Goal: Contribute content: Add original content to the website for others to see

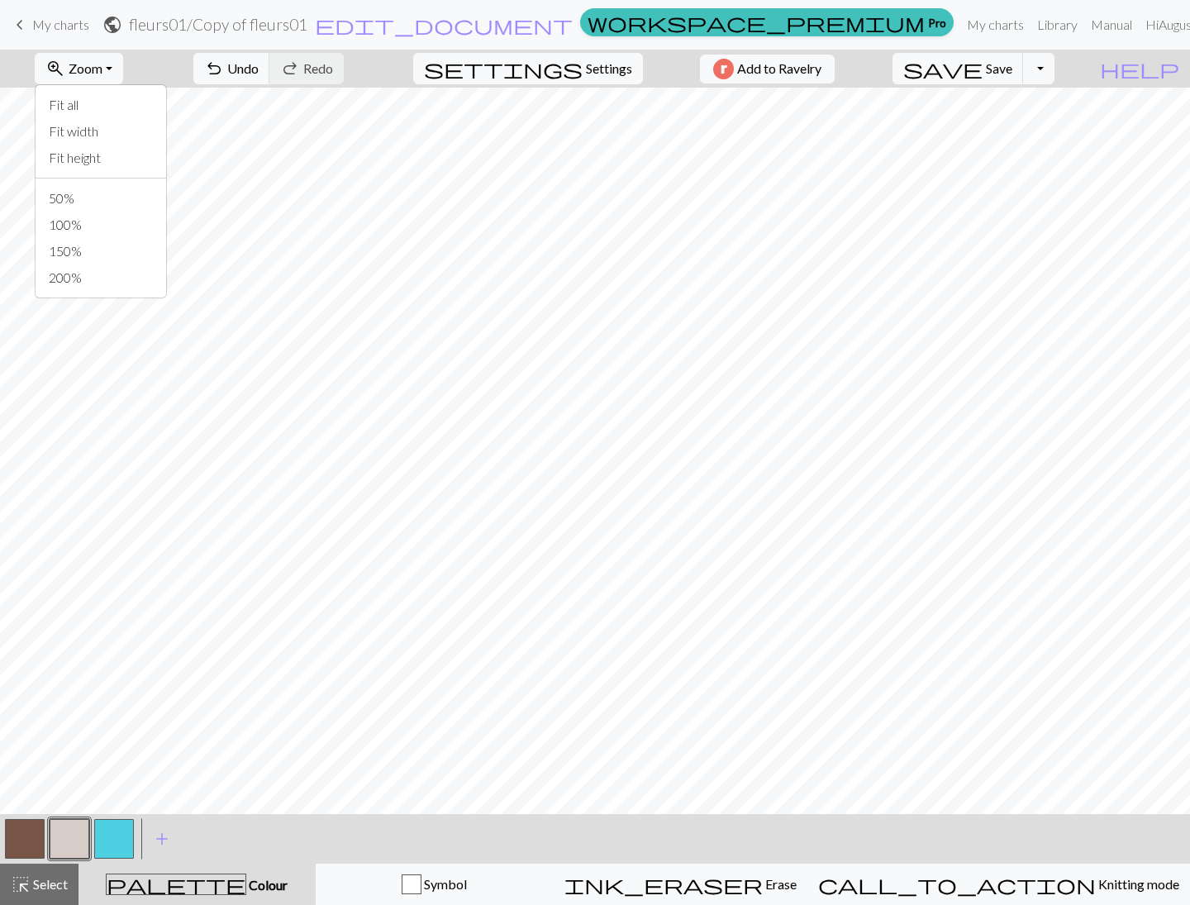
click at [40, 22] on span "My charts" at bounding box center [60, 25] width 57 height 16
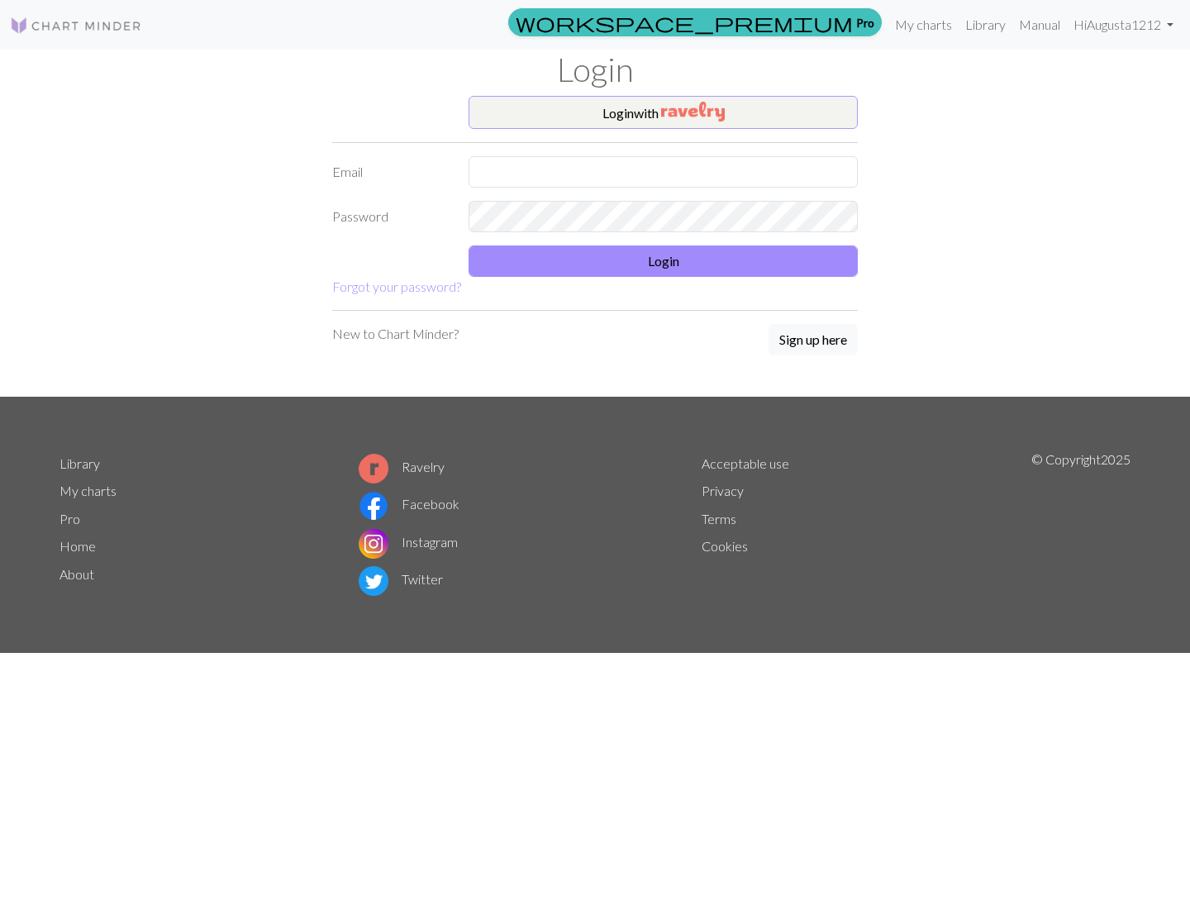
click at [640, 120] on button "Login with" at bounding box center [663, 112] width 389 height 33
click at [698, 117] on img "button" at bounding box center [693, 112] width 64 height 20
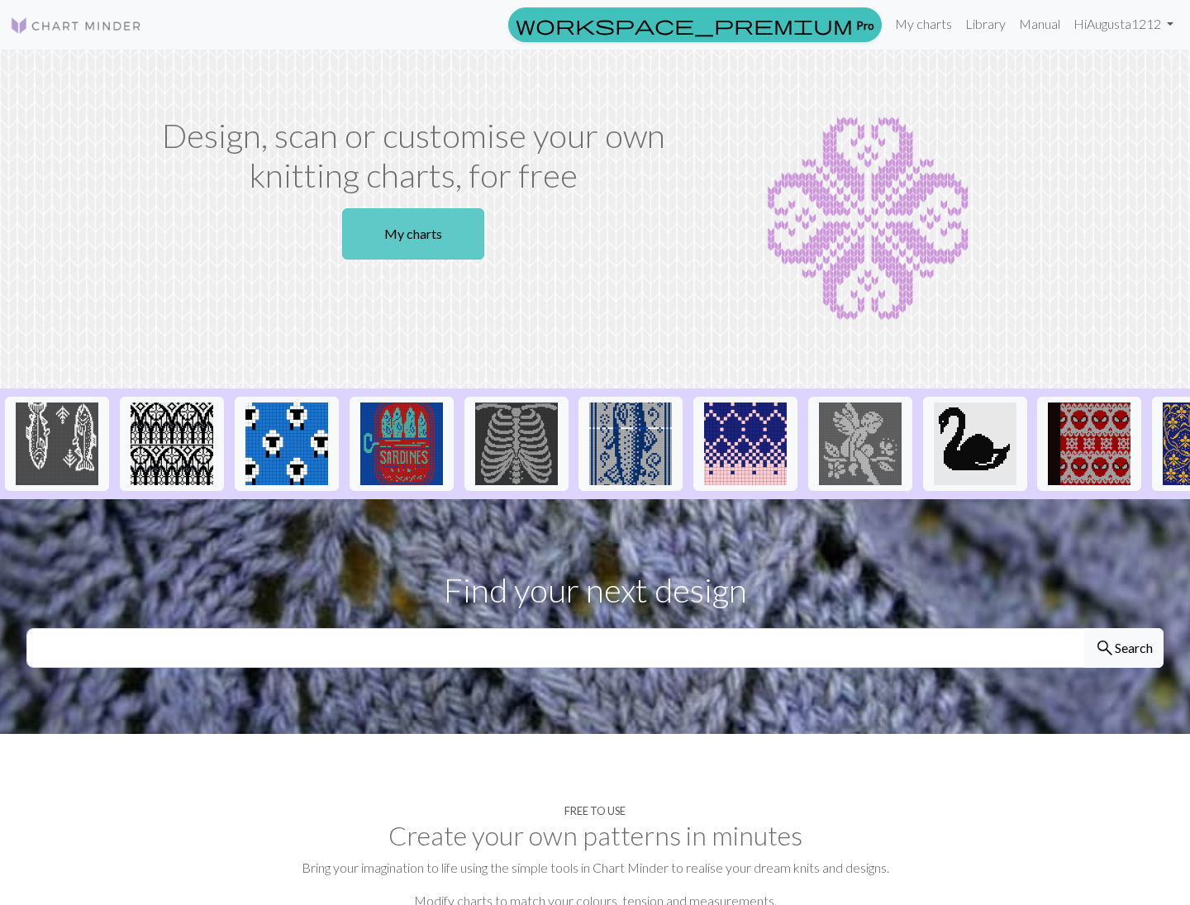
click at [425, 245] on link "My charts" at bounding box center [413, 233] width 142 height 51
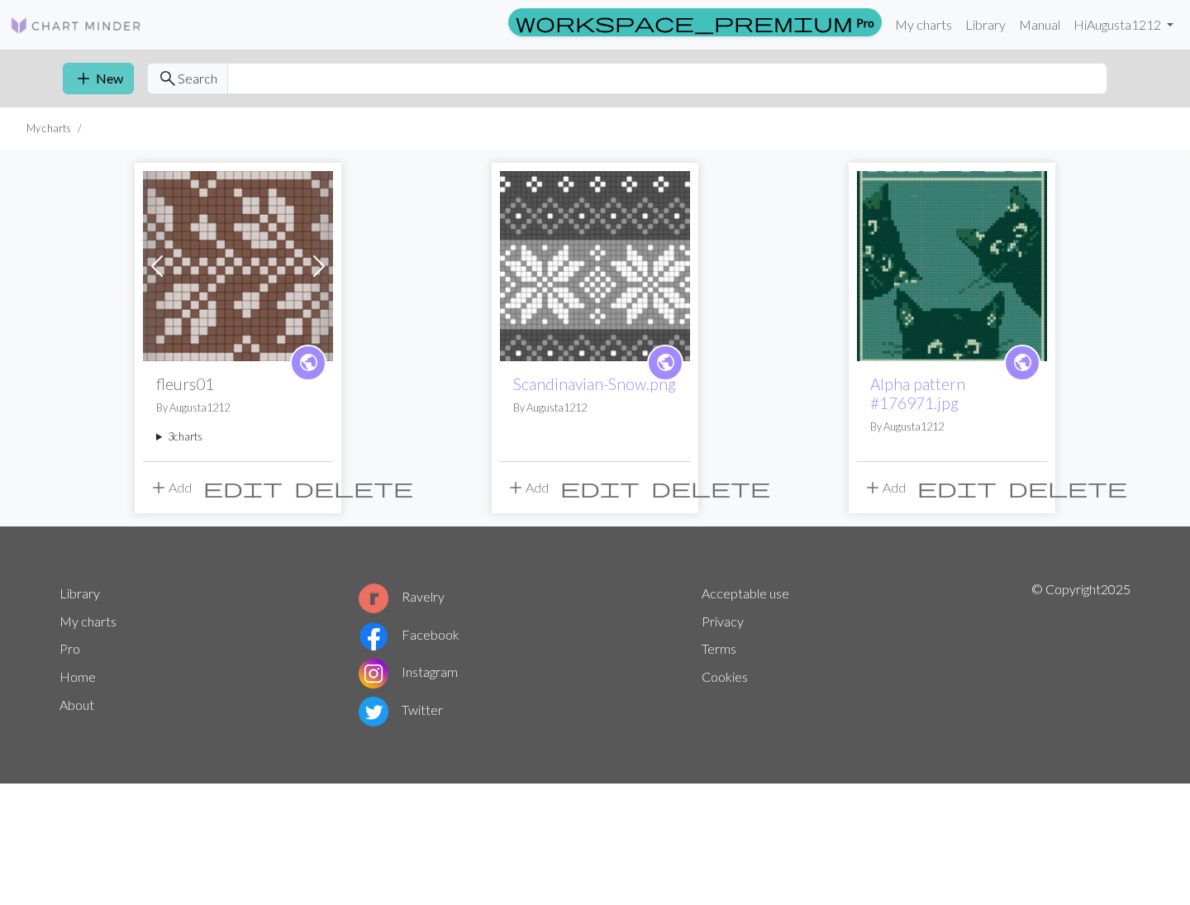
click at [110, 85] on button "add New" at bounding box center [98, 78] width 71 height 31
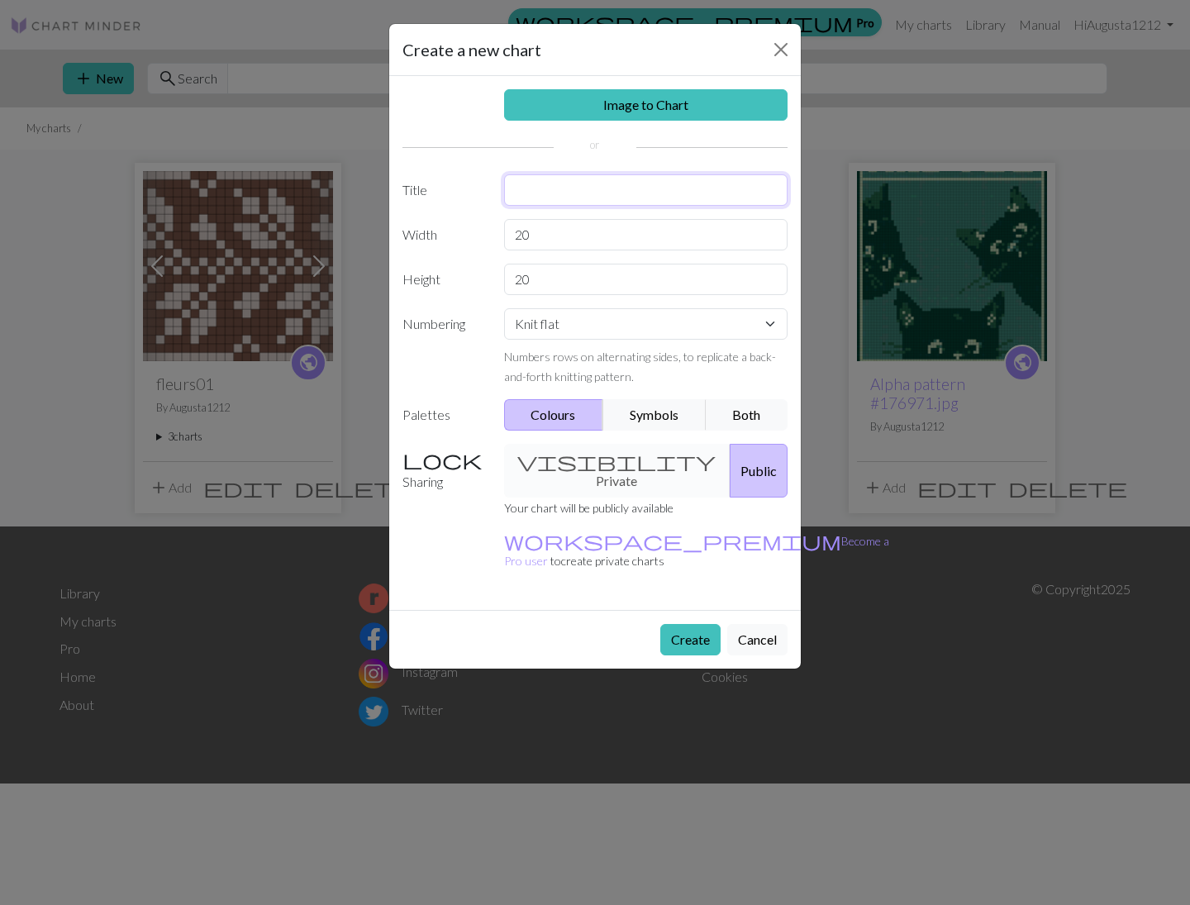
click at [559, 195] on input "text" at bounding box center [646, 189] width 284 height 31
type input "fleurs02"
click at [602, 240] on input "20" at bounding box center [646, 234] width 284 height 31
select select "round"
click at [548, 281] on input "20" at bounding box center [646, 279] width 284 height 31
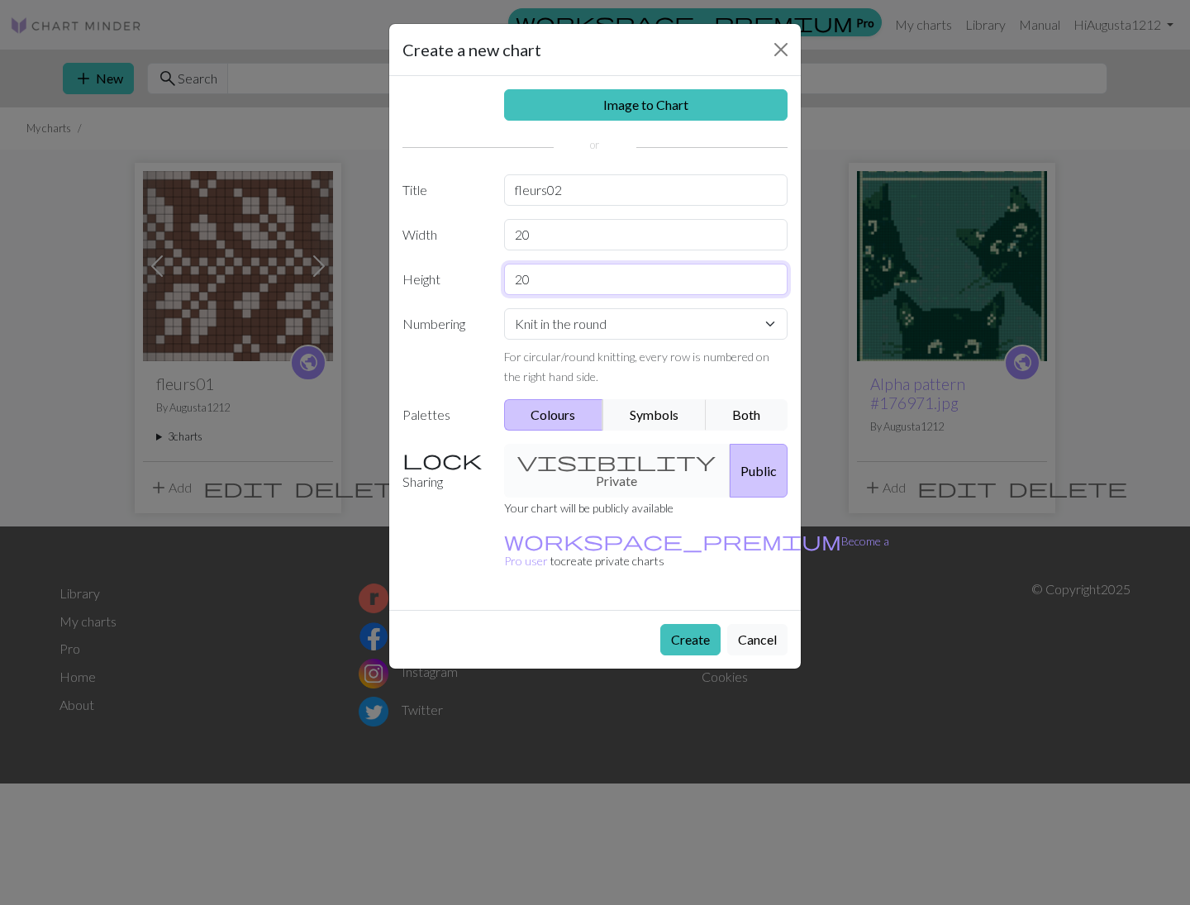
click at [548, 281] on input "20" at bounding box center [646, 279] width 284 height 31
type input "28"
click at [517, 238] on input "20" at bounding box center [646, 234] width 284 height 31
type input "80"
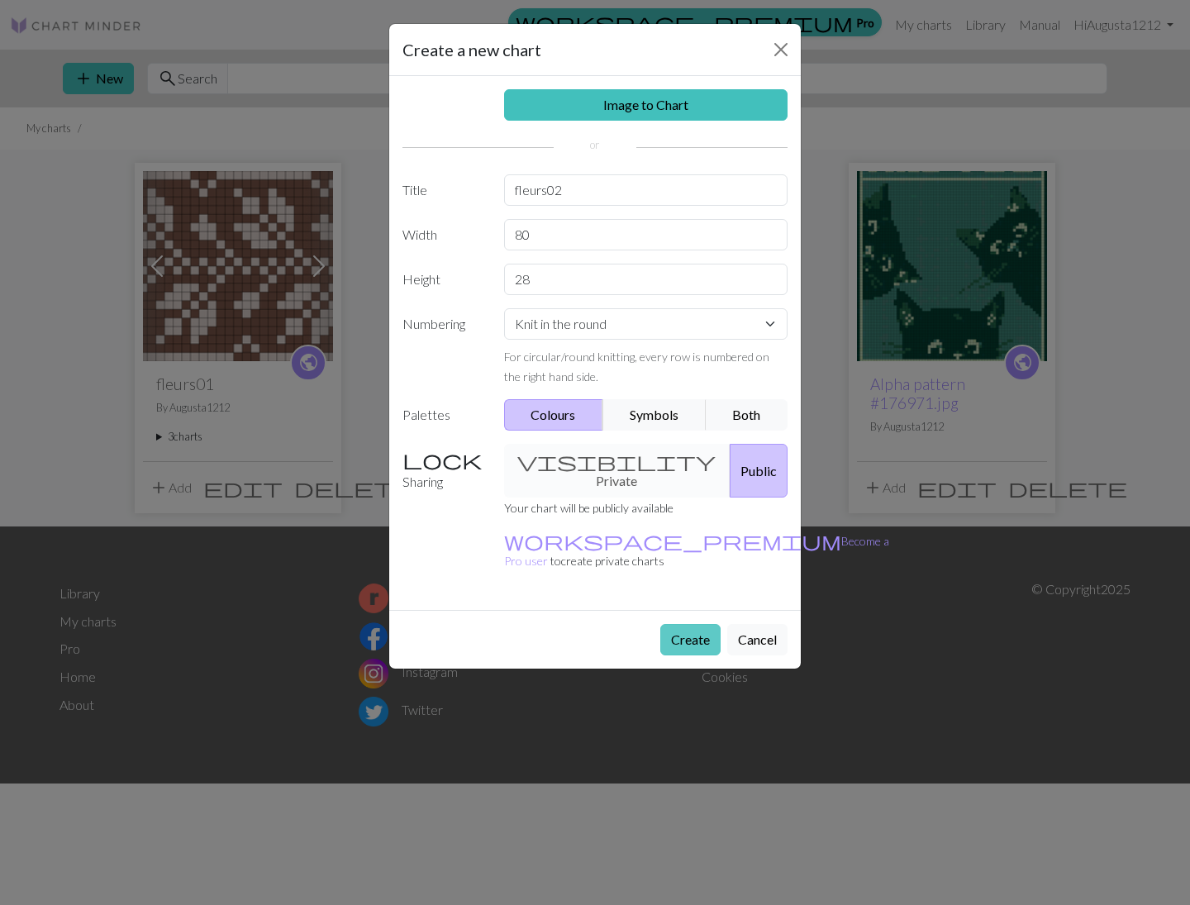
click at [694, 624] on button "Create" at bounding box center [690, 639] width 60 height 31
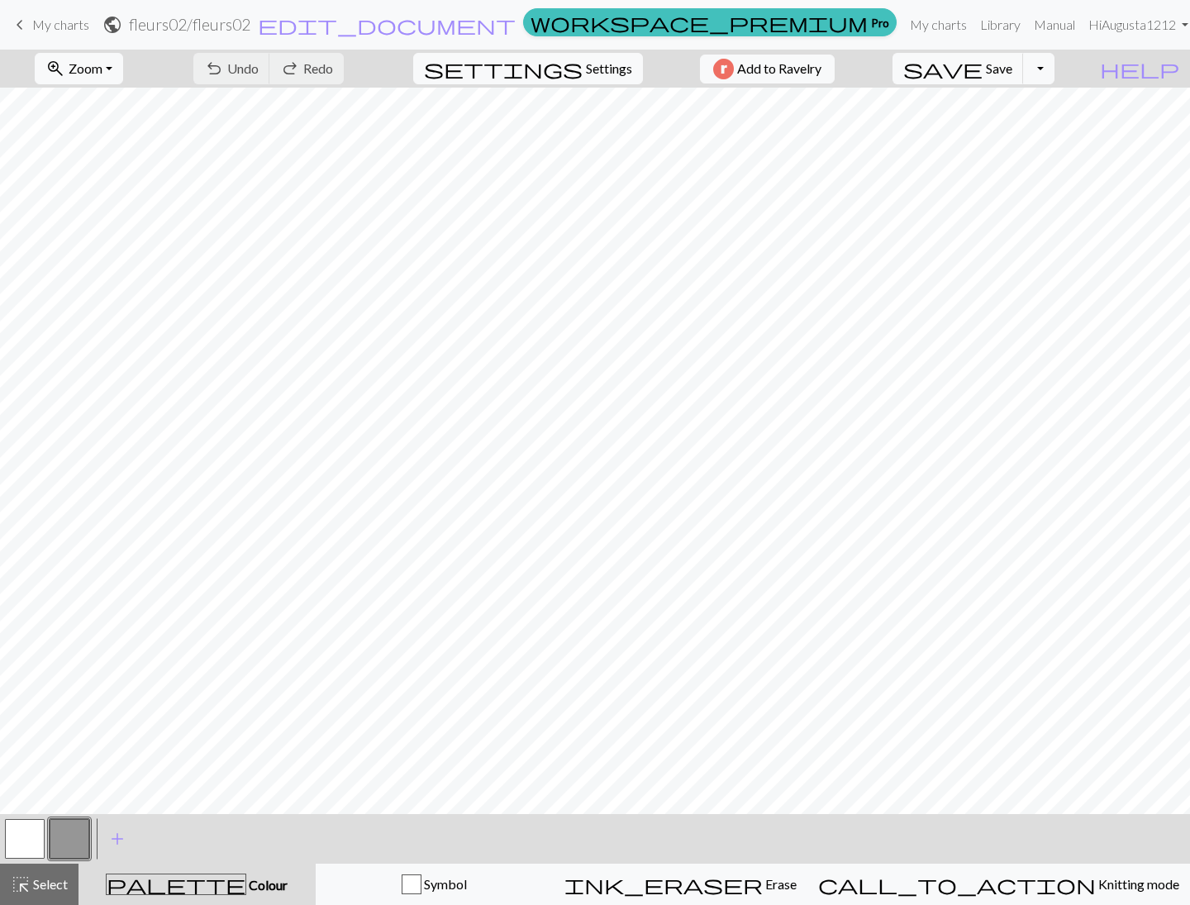
click at [63, 830] on button "button" at bounding box center [70, 839] width 40 height 40
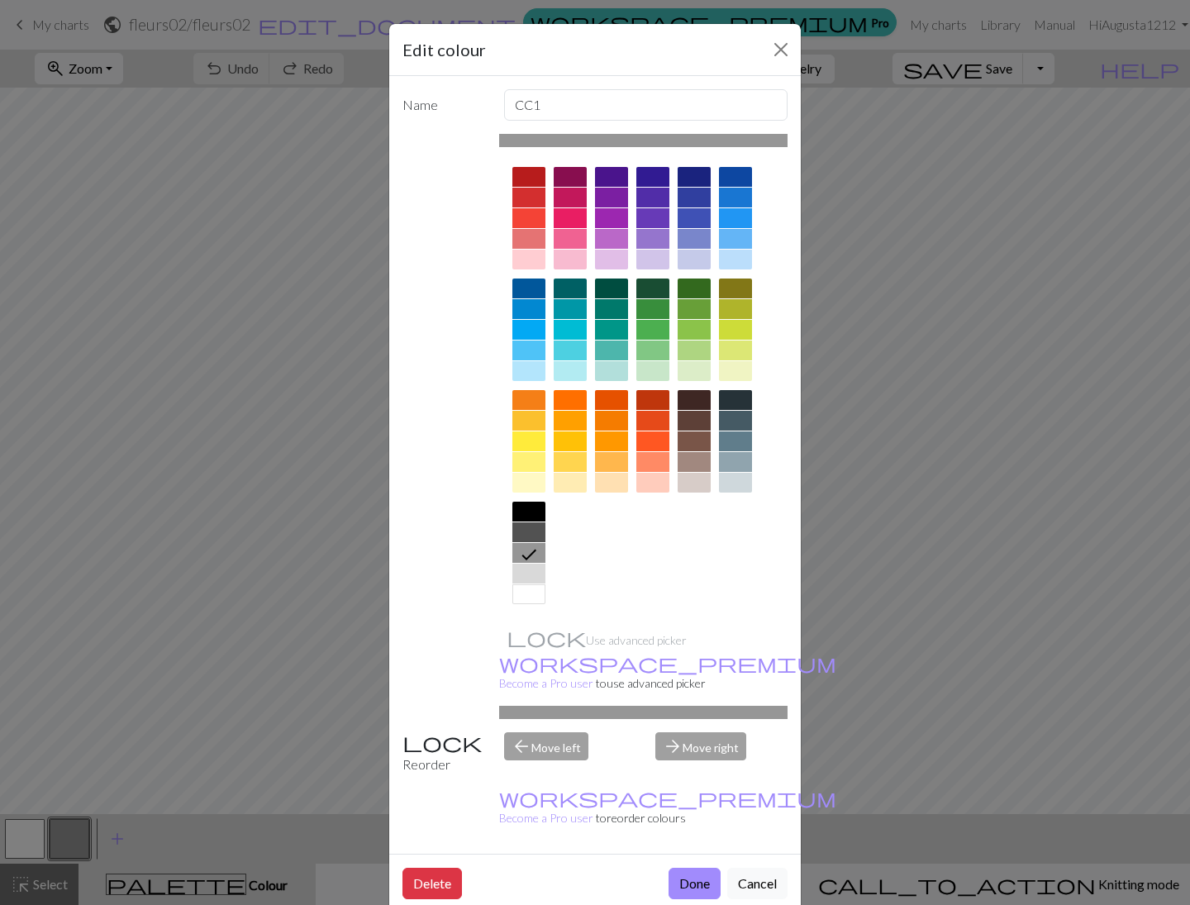
click at [743, 459] on div at bounding box center [735, 462] width 33 height 20
click at [684, 868] on button "Done" at bounding box center [694, 883] width 52 height 31
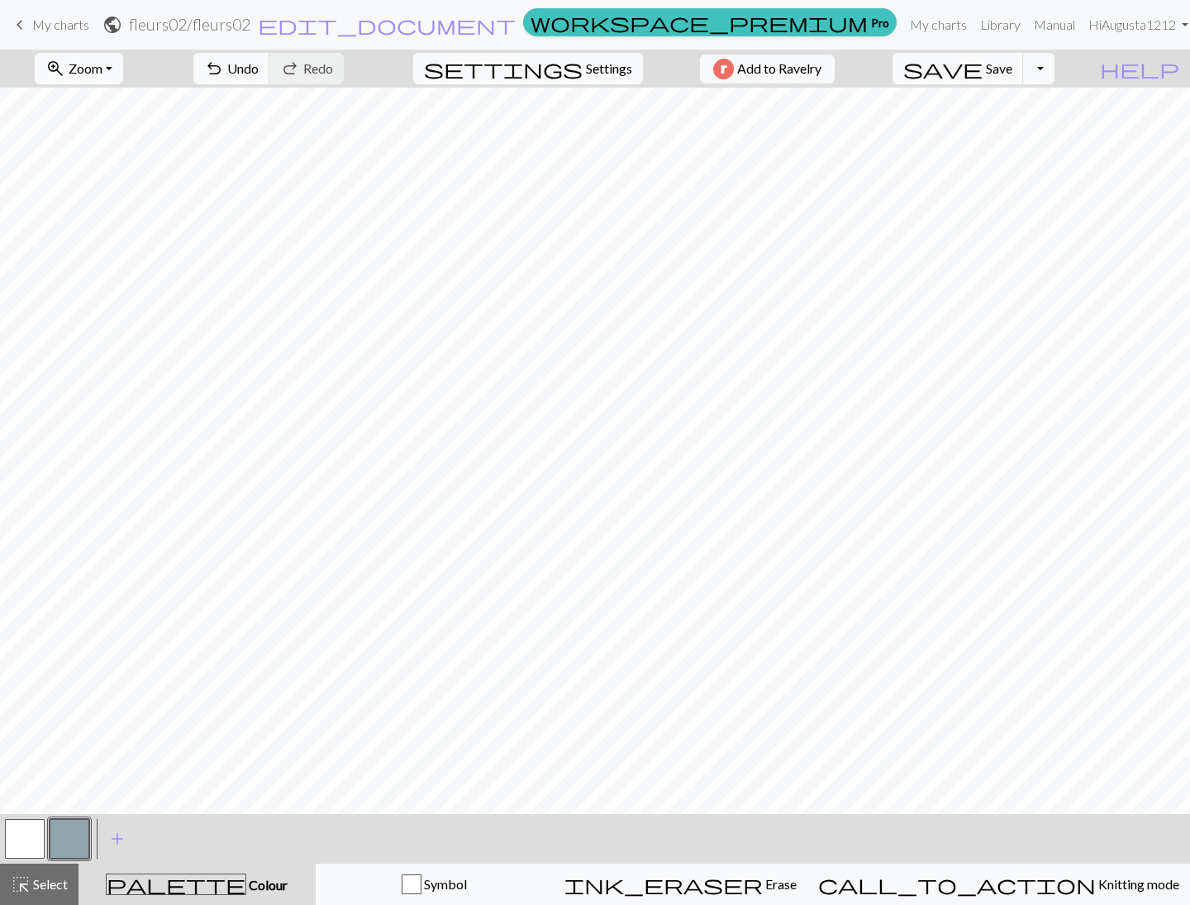
click at [28, 839] on button "button" at bounding box center [25, 839] width 40 height 40
drag, startPoint x: 84, startPoint y: 827, endPoint x: 127, endPoint y: 815, distance: 44.7
click at [84, 827] on button "button" at bounding box center [70, 839] width 40 height 40
click at [25, 846] on button "button" at bounding box center [25, 839] width 40 height 40
click at [60, 846] on button "button" at bounding box center [70, 839] width 40 height 40
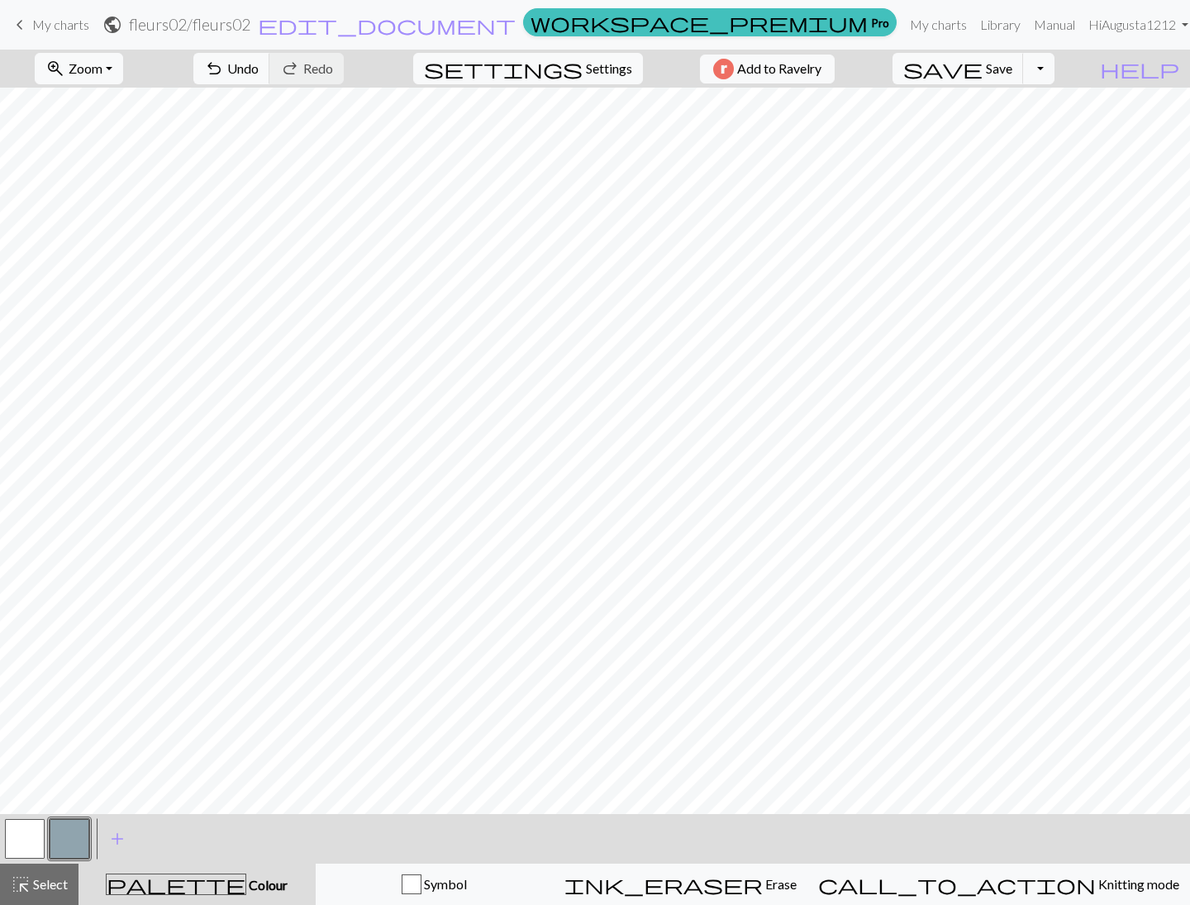
click at [15, 835] on button "button" at bounding box center [25, 839] width 40 height 40
drag, startPoint x: 60, startPoint y: 834, endPoint x: 71, endPoint y: 831, distance: 11.0
click at [60, 834] on button "button" at bounding box center [70, 839] width 40 height 40
click at [36, 834] on button "button" at bounding box center [25, 839] width 40 height 40
drag, startPoint x: 65, startPoint y: 837, endPoint x: 111, endPoint y: 821, distance: 48.1
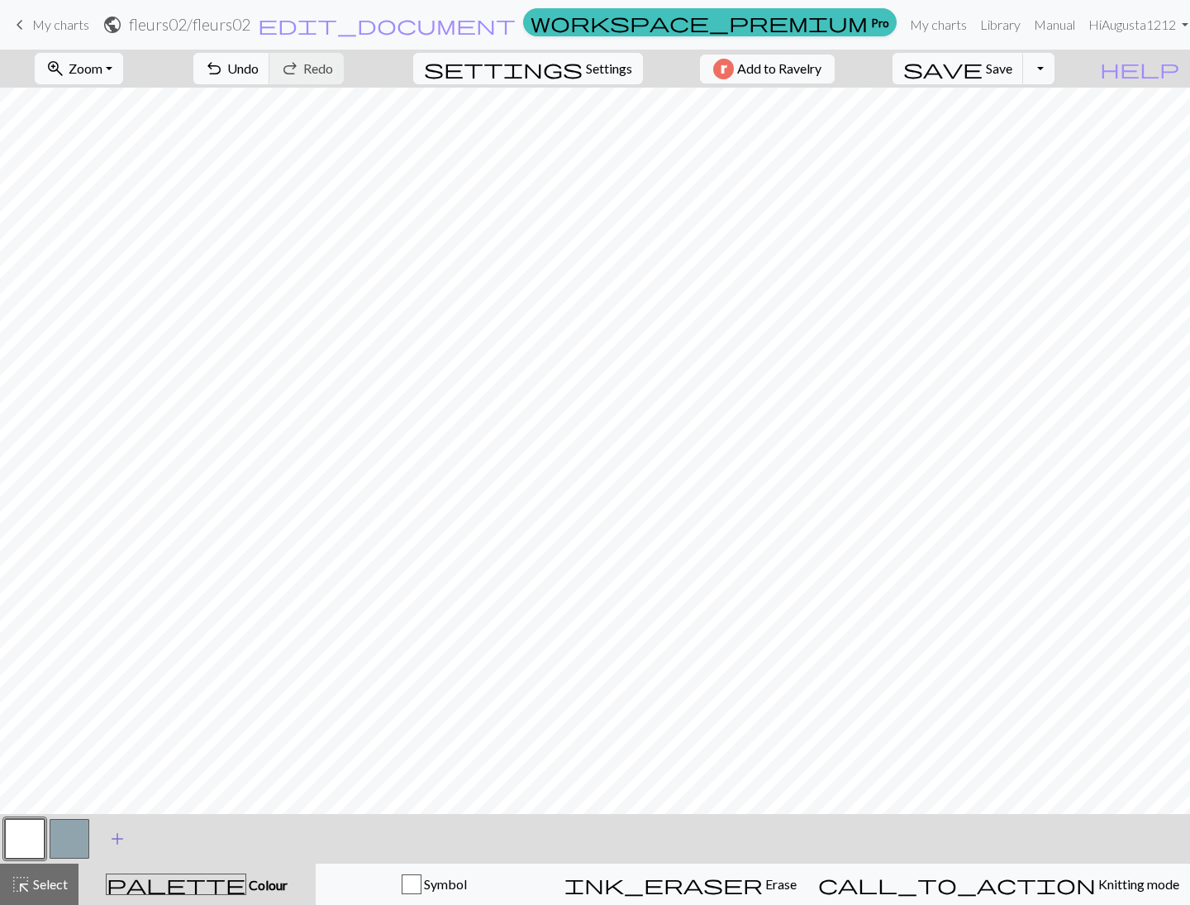
click at [66, 837] on button "button" at bounding box center [70, 839] width 40 height 40
click at [11, 852] on button "button" at bounding box center [25, 839] width 40 height 40
click at [61, 838] on button "button" at bounding box center [70, 839] width 40 height 40
click at [41, 832] on button "button" at bounding box center [25, 839] width 40 height 40
click at [71, 834] on button "button" at bounding box center [70, 839] width 40 height 40
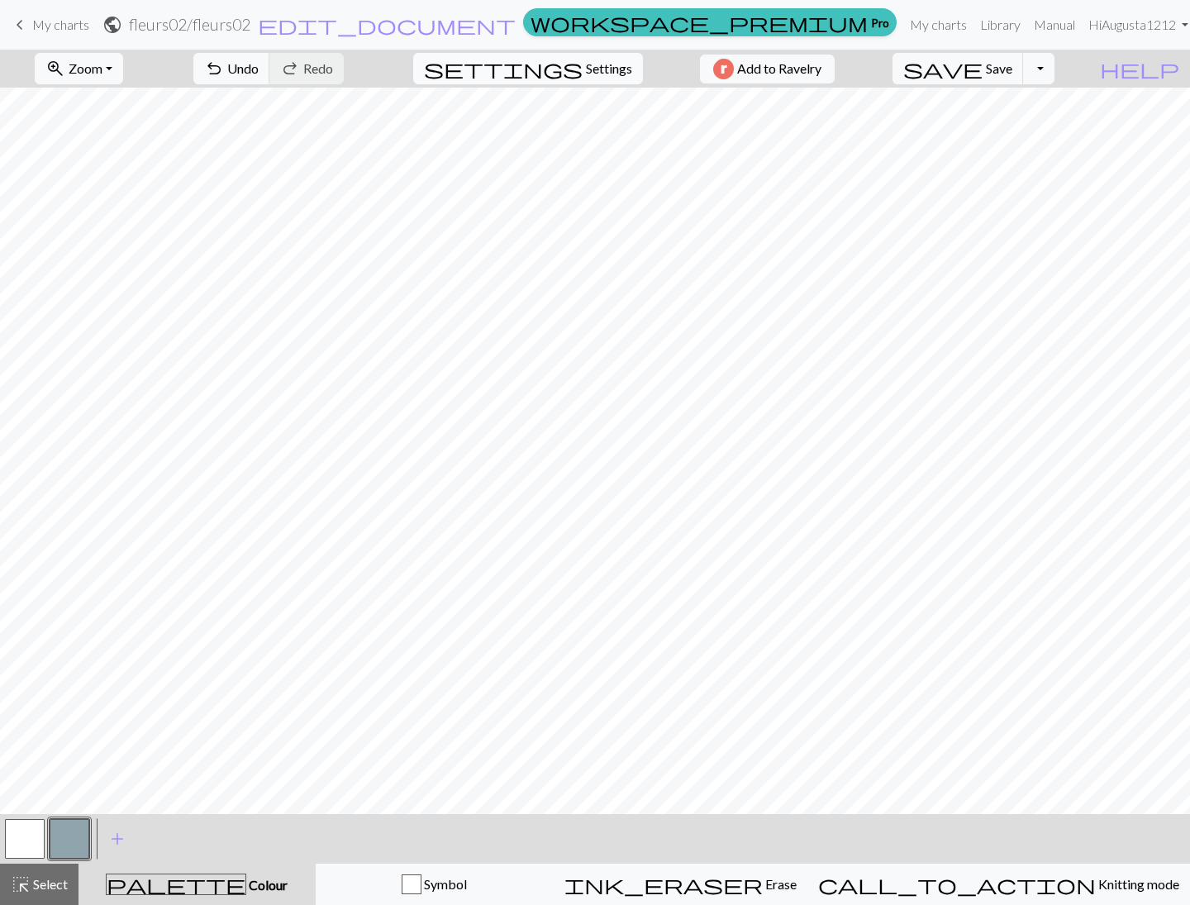
click at [567, 65] on span "settings" at bounding box center [503, 68] width 159 height 23
select select "aran"
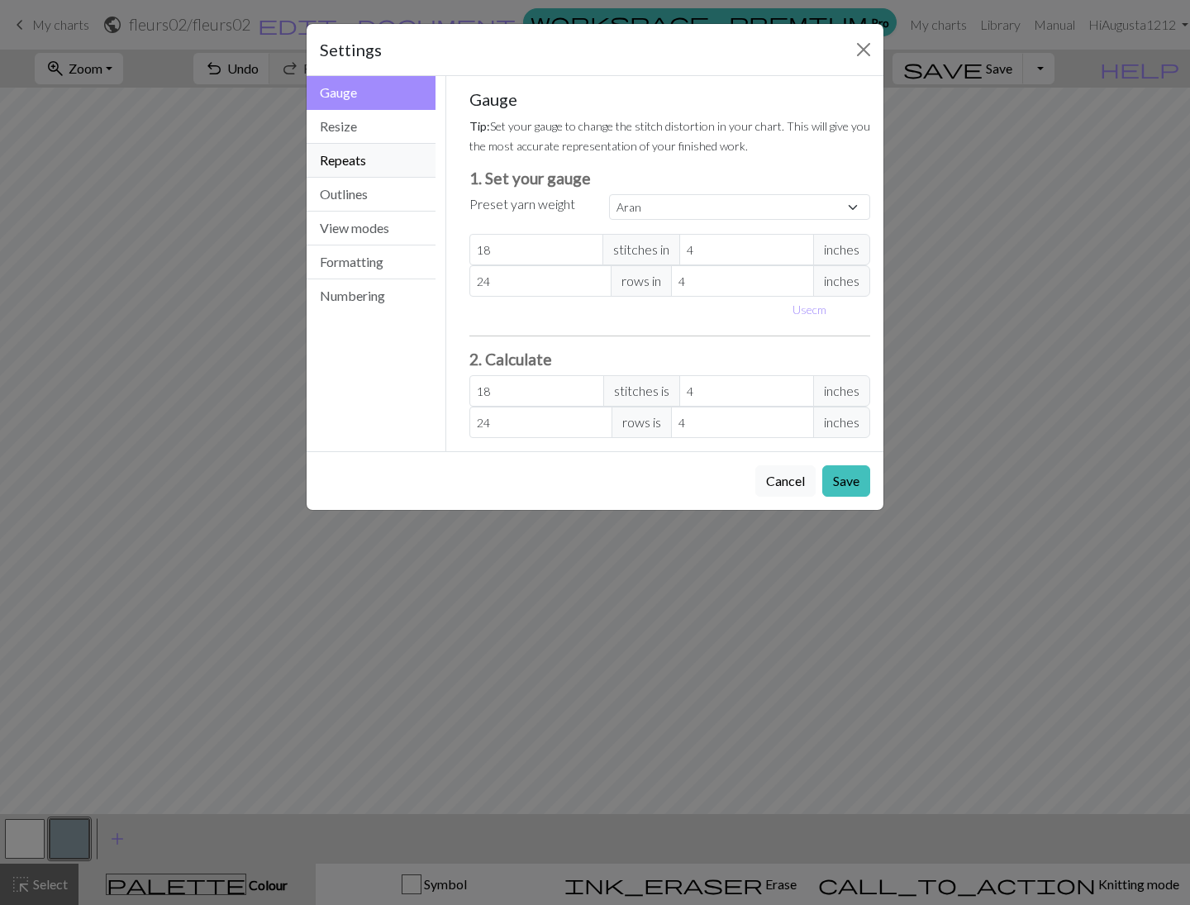
click at [380, 151] on button "Repeats" at bounding box center [371, 161] width 129 height 34
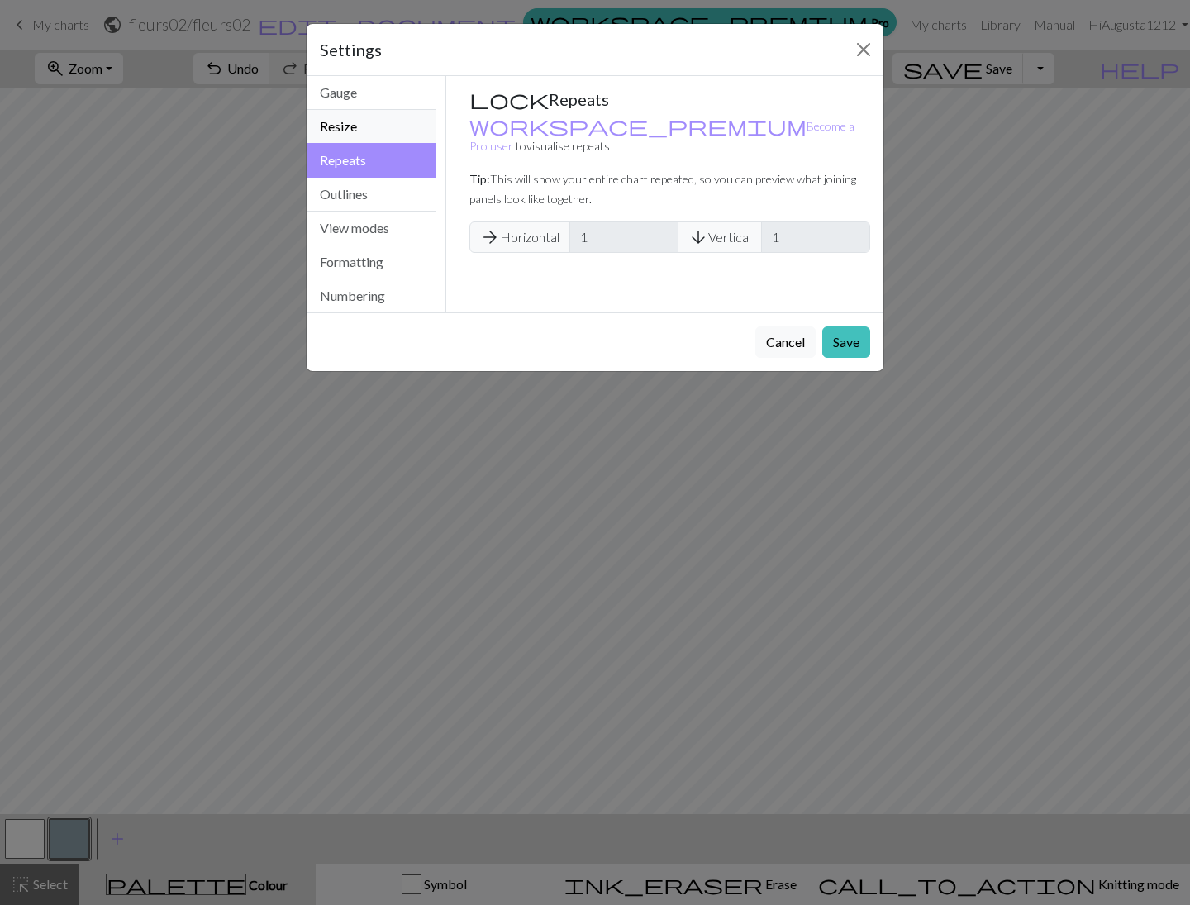
click at [376, 130] on button "Resize" at bounding box center [371, 127] width 129 height 34
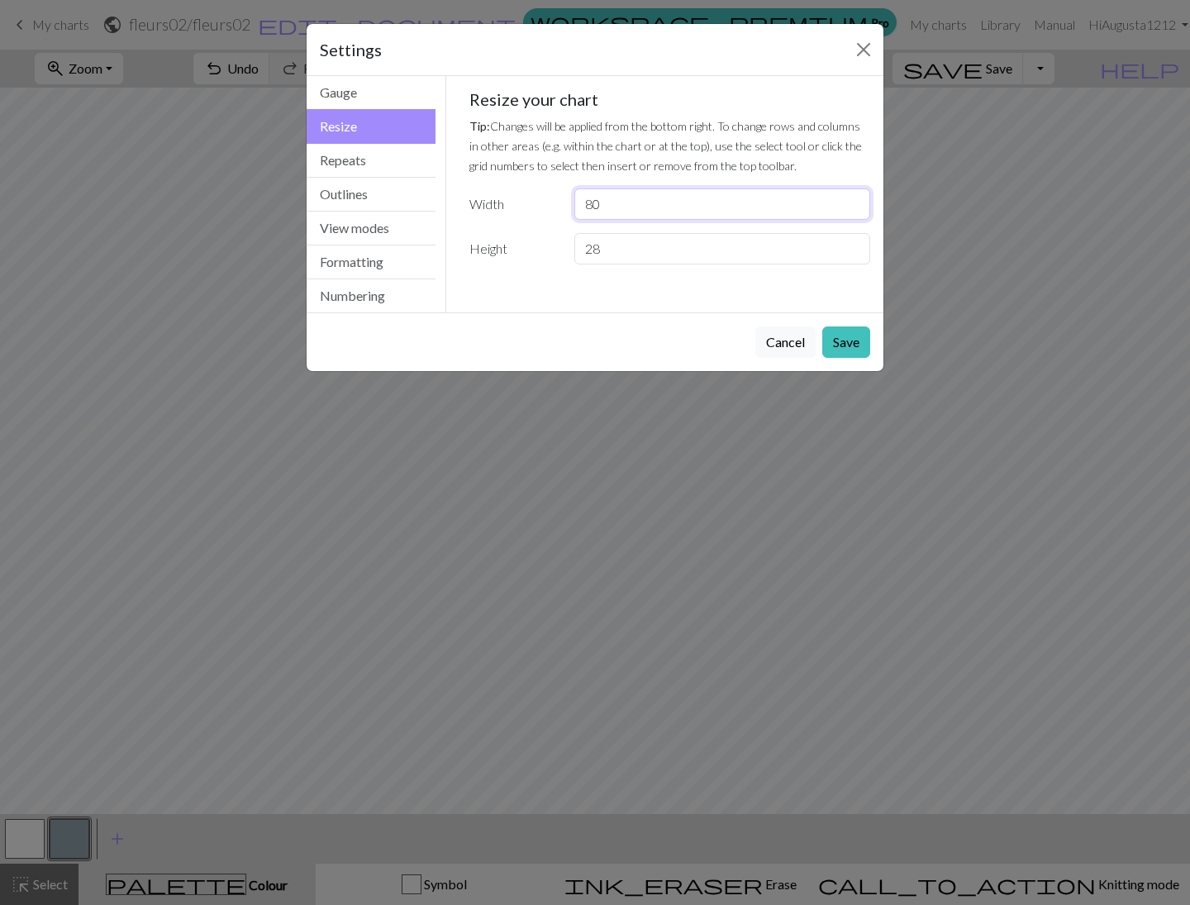
click at [659, 209] on input "80" at bounding box center [722, 203] width 296 height 31
type input "16"
click at [841, 336] on button "Save" at bounding box center [846, 341] width 48 height 31
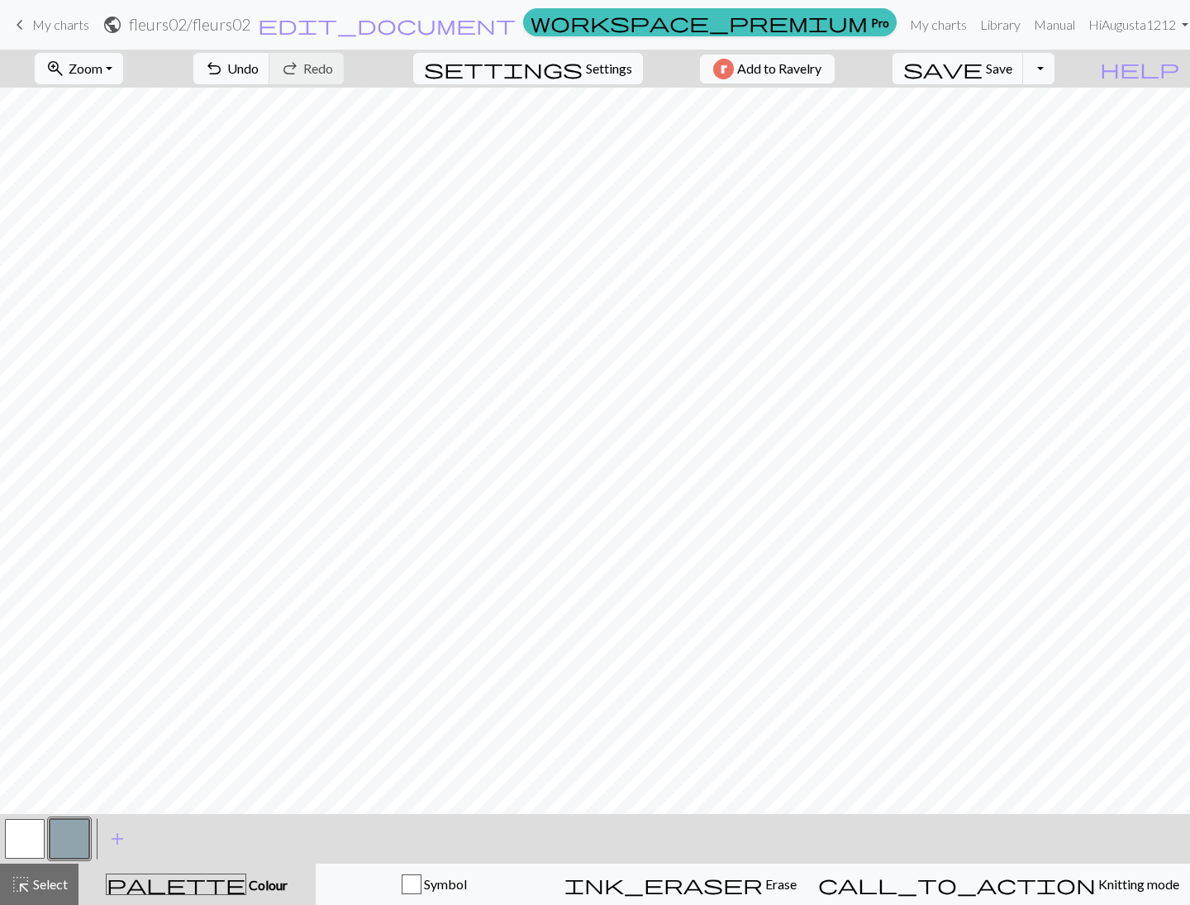
click at [30, 841] on button "button" at bounding box center [25, 839] width 40 height 40
click at [55, 834] on button "button" at bounding box center [70, 839] width 40 height 40
drag, startPoint x: 29, startPoint y: 831, endPoint x: 50, endPoint y: 814, distance: 27.6
click at [29, 831] on button "button" at bounding box center [25, 839] width 40 height 40
click at [83, 835] on button "button" at bounding box center [70, 839] width 40 height 40
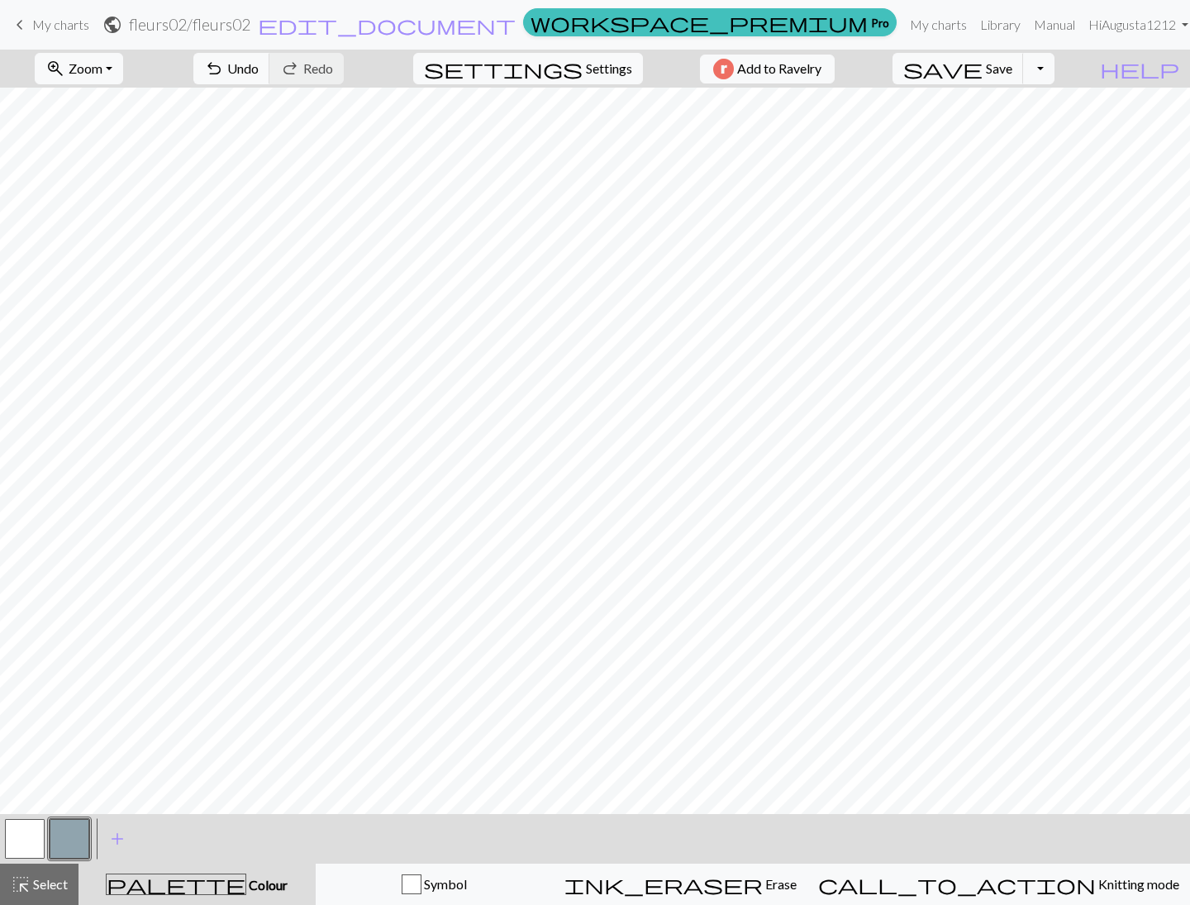
click at [24, 849] on button "button" at bounding box center [25, 839] width 40 height 40
click at [57, 835] on button "button" at bounding box center [70, 839] width 40 height 40
click at [21, 841] on button "button" at bounding box center [25, 839] width 40 height 40
